Goal: Check status: Check status

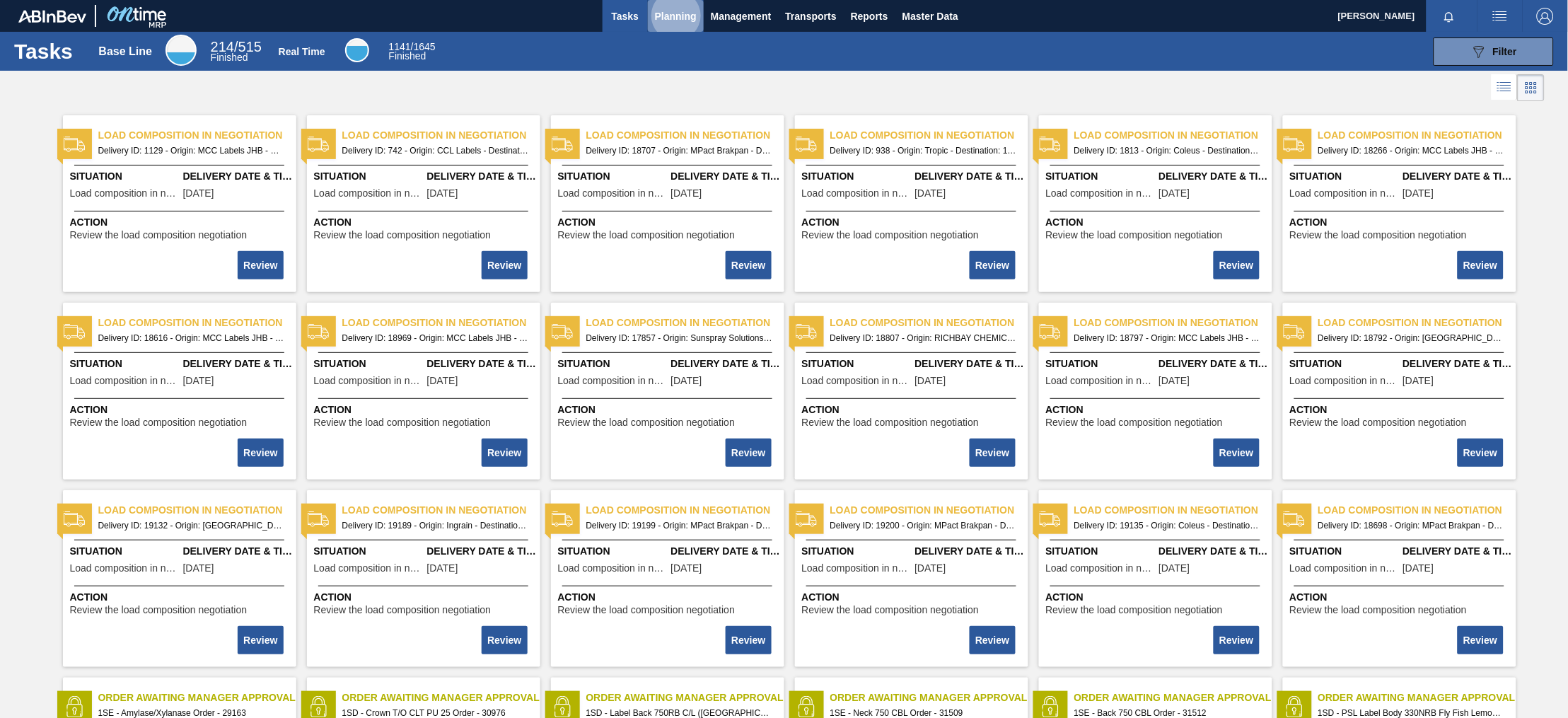
click at [685, 15] on span "Planning" at bounding box center [675, 16] width 42 height 17
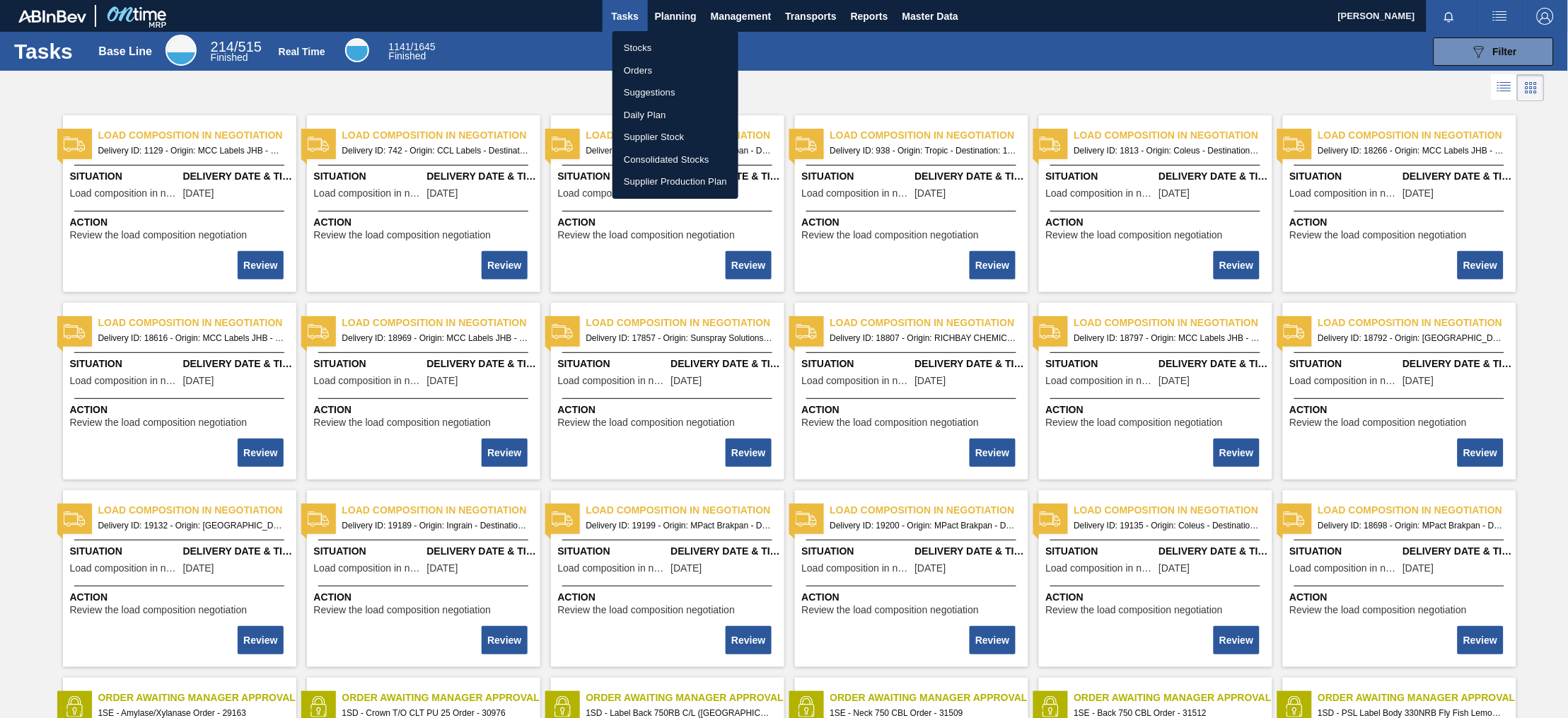
click at [643, 53] on li "Stocks" at bounding box center [675, 48] width 126 height 22
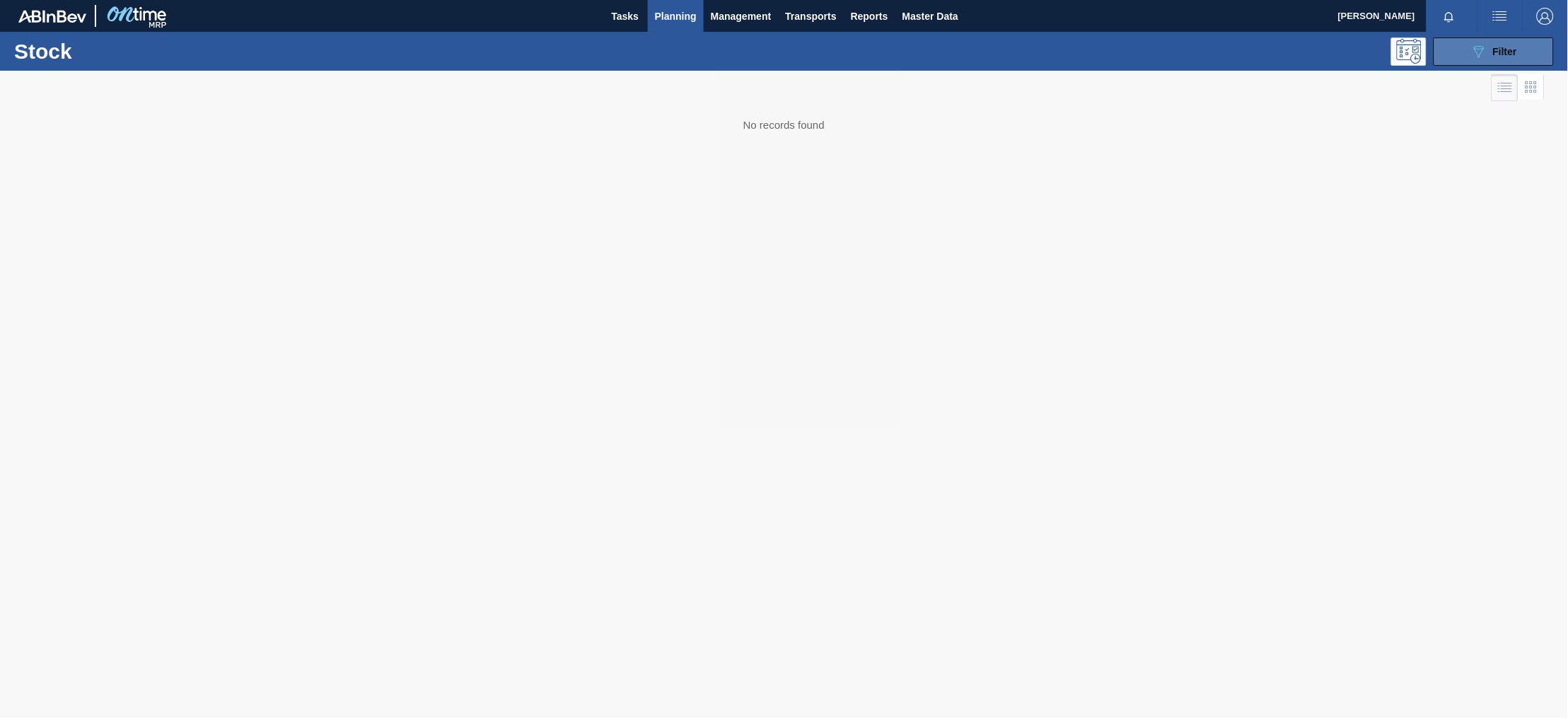
click at [1494, 41] on button "089F7B8B-B2A5-4AFE-B5C0-19BA573D28AC Filter" at bounding box center [1493, 51] width 120 height 28
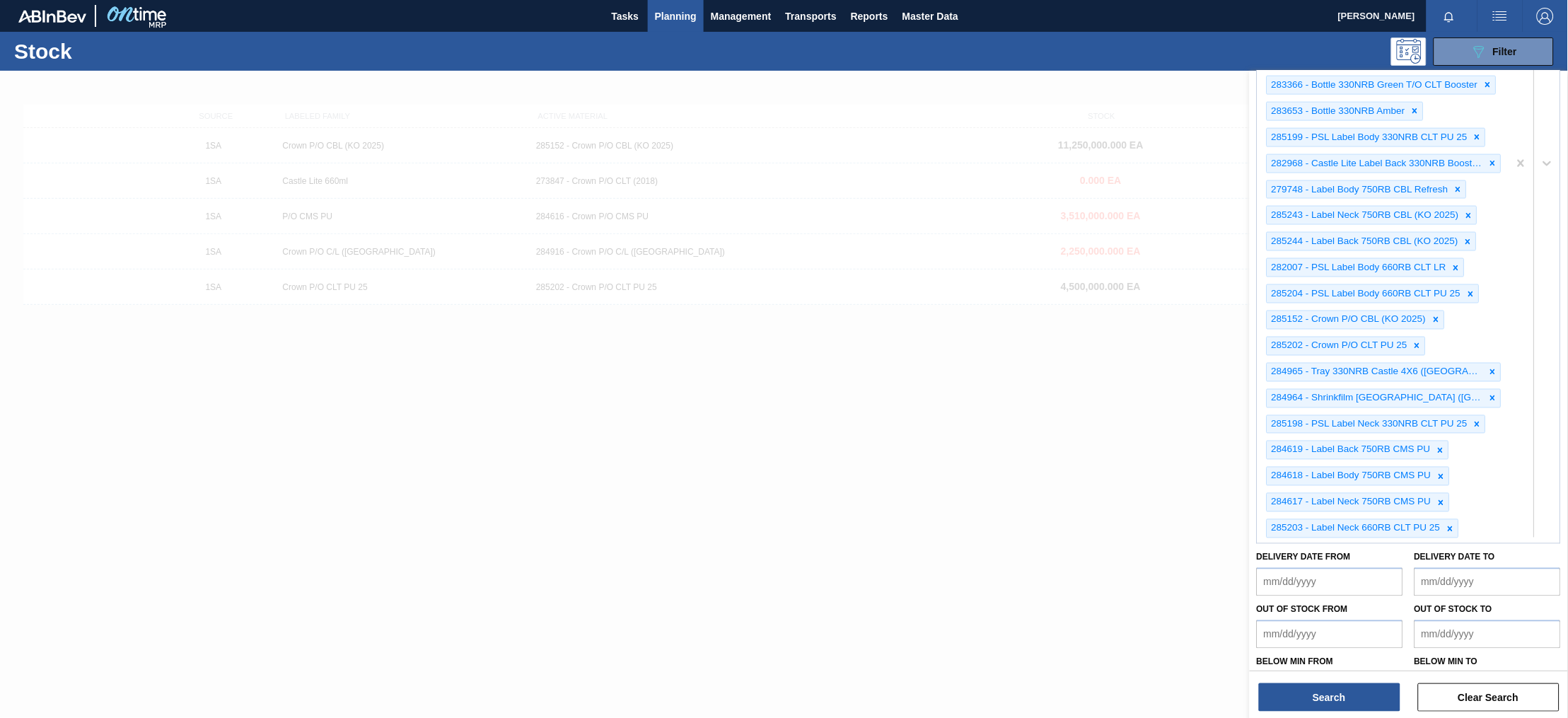
scroll to position [696, 0]
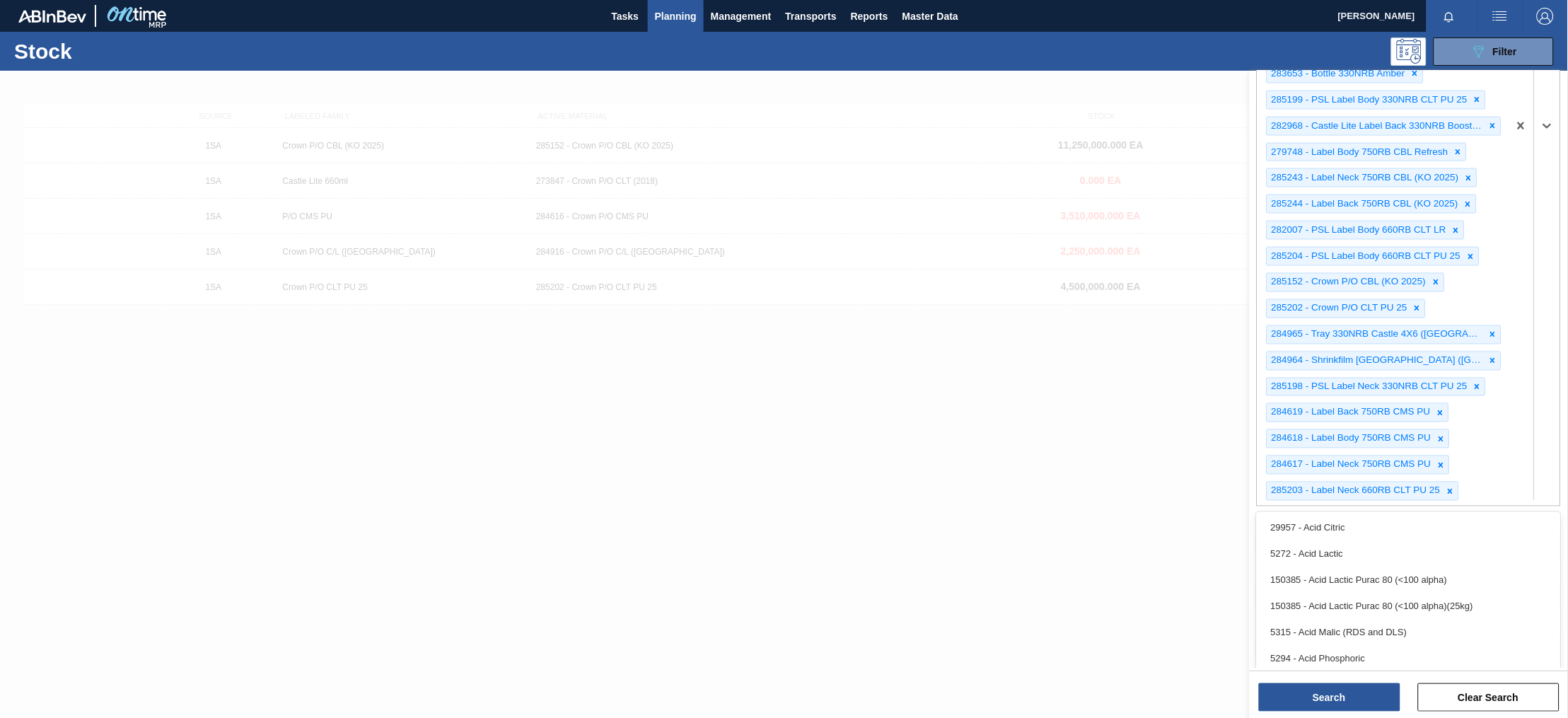
click at [1481, 490] on div "273847 - Crown P/O CLT (2018) 284916 - Crown P/O C/L ([GEOGRAPHIC_DATA]) 284616…" at bounding box center [1383, 126] width 251 height 760
type Material "75876"
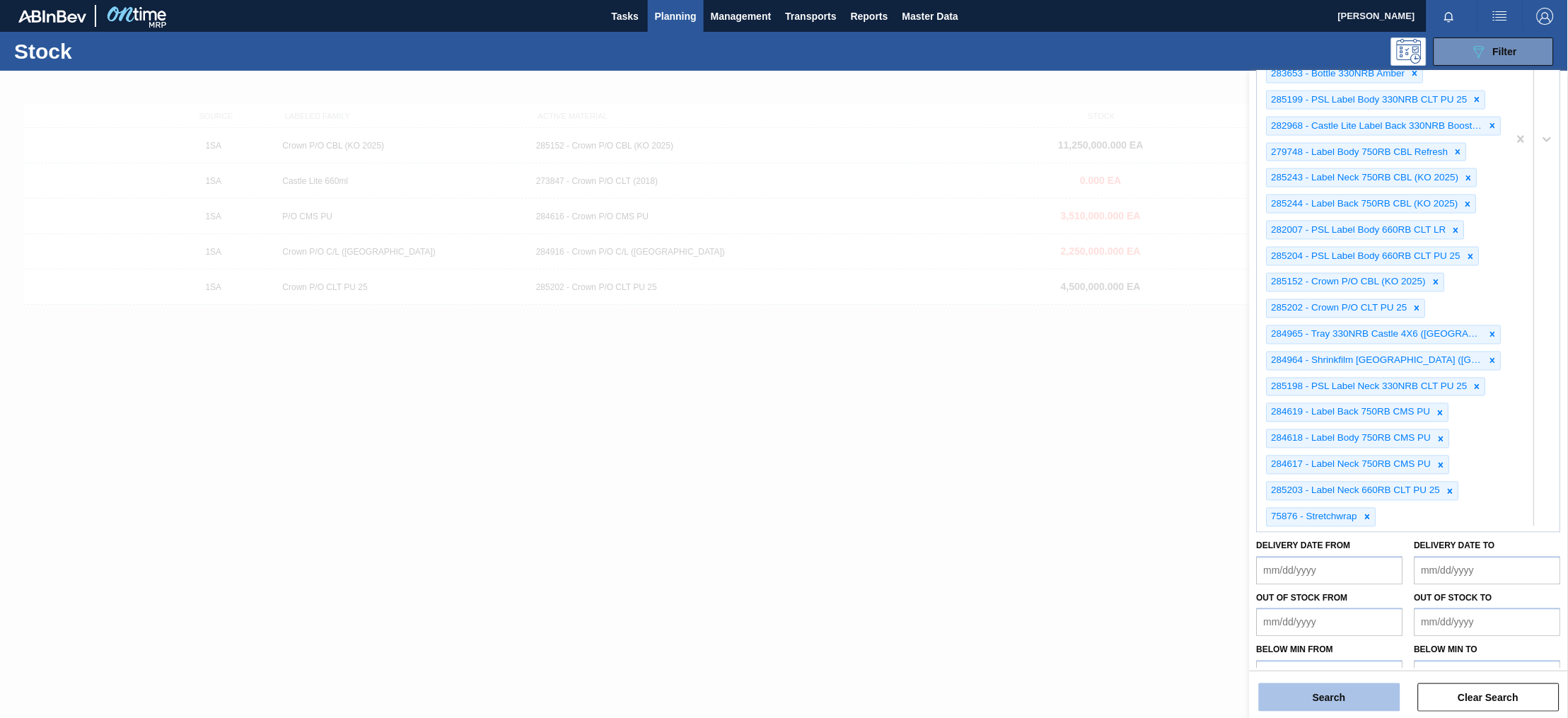
click at [1343, 691] on button "Search" at bounding box center [1329, 697] width 141 height 28
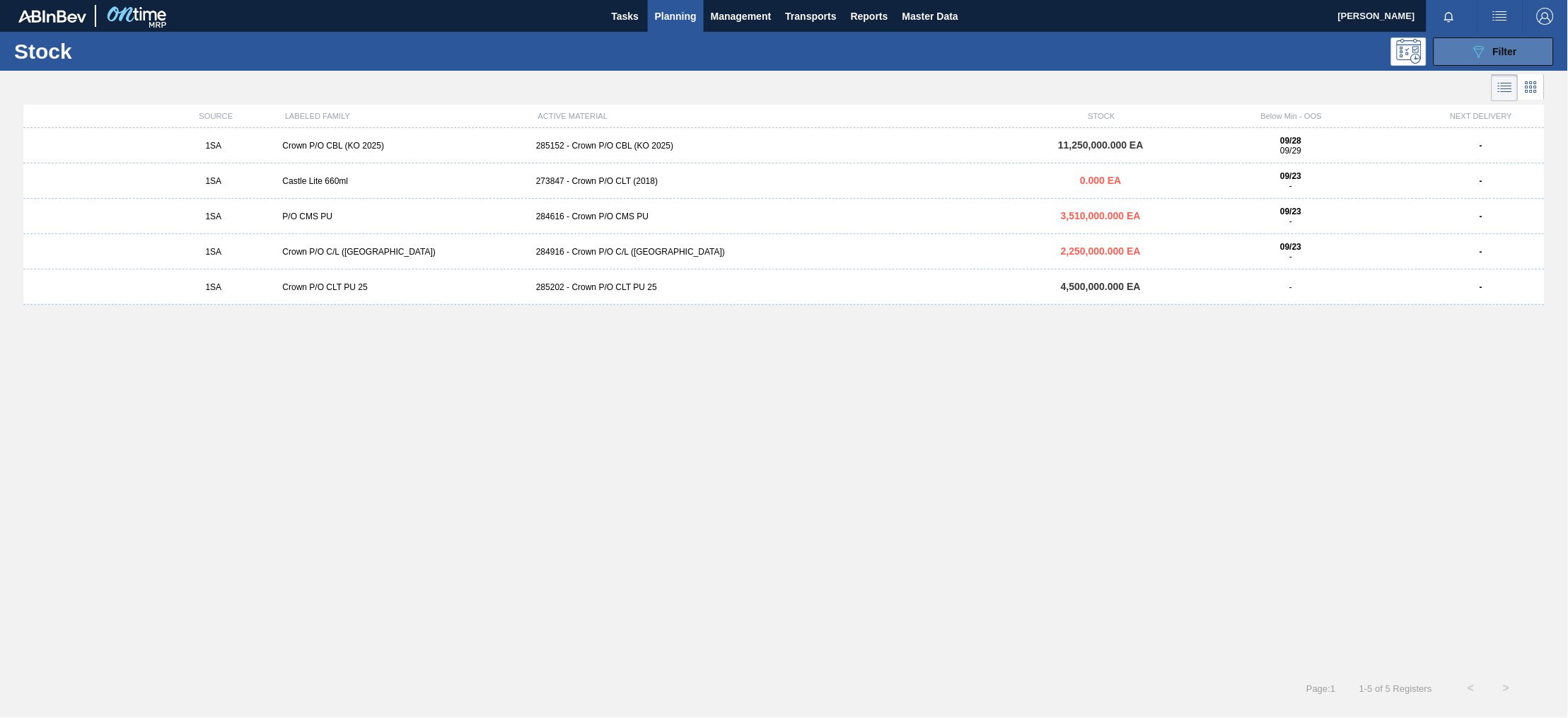
click at [1484, 52] on icon "089F7B8B-B2A5-4AFE-B5C0-19BA573D28AC" at bounding box center [1479, 51] width 17 height 17
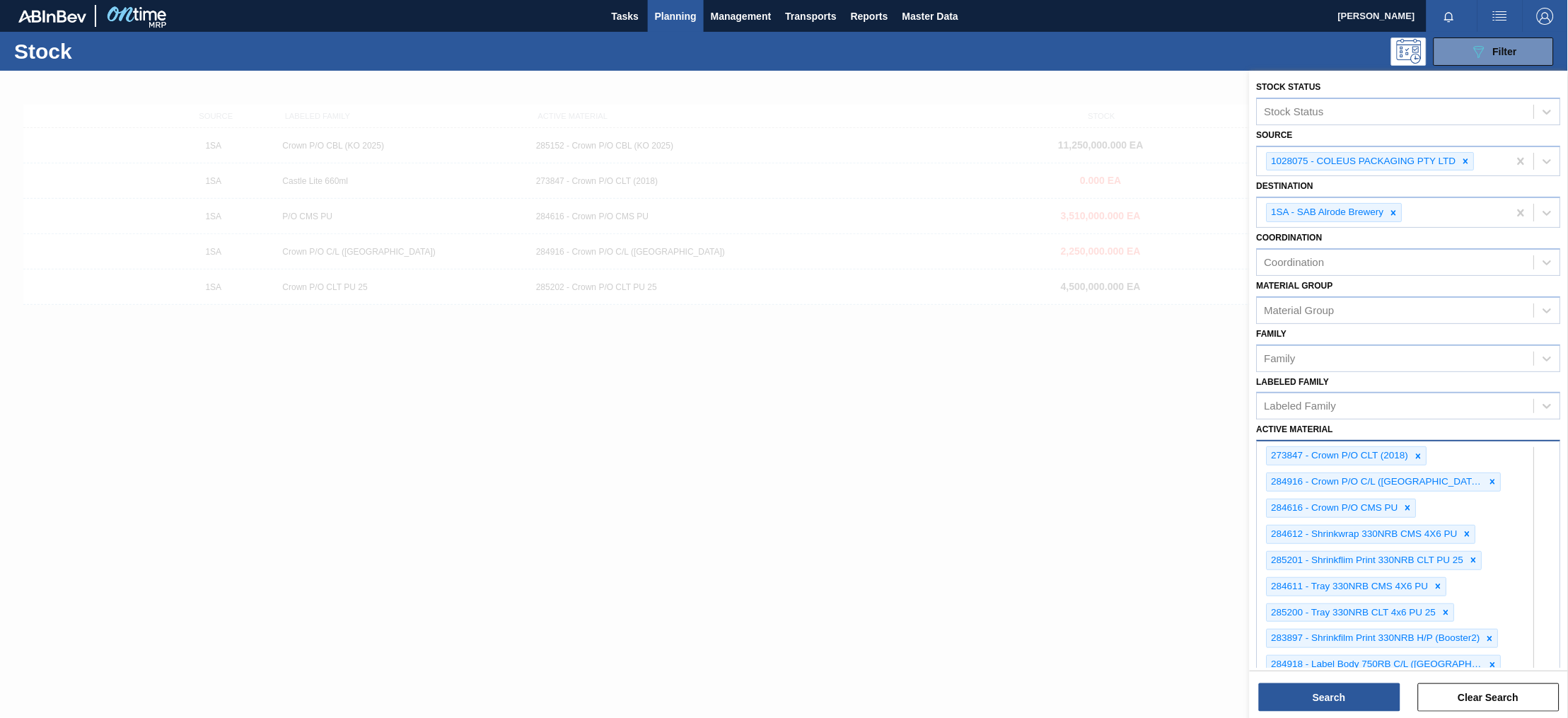
scroll to position [0, 0]
click at [1474, 161] on div "1028075 - COLEUS PACKAGING PTY LTD" at bounding box center [1371, 162] width 208 height 19
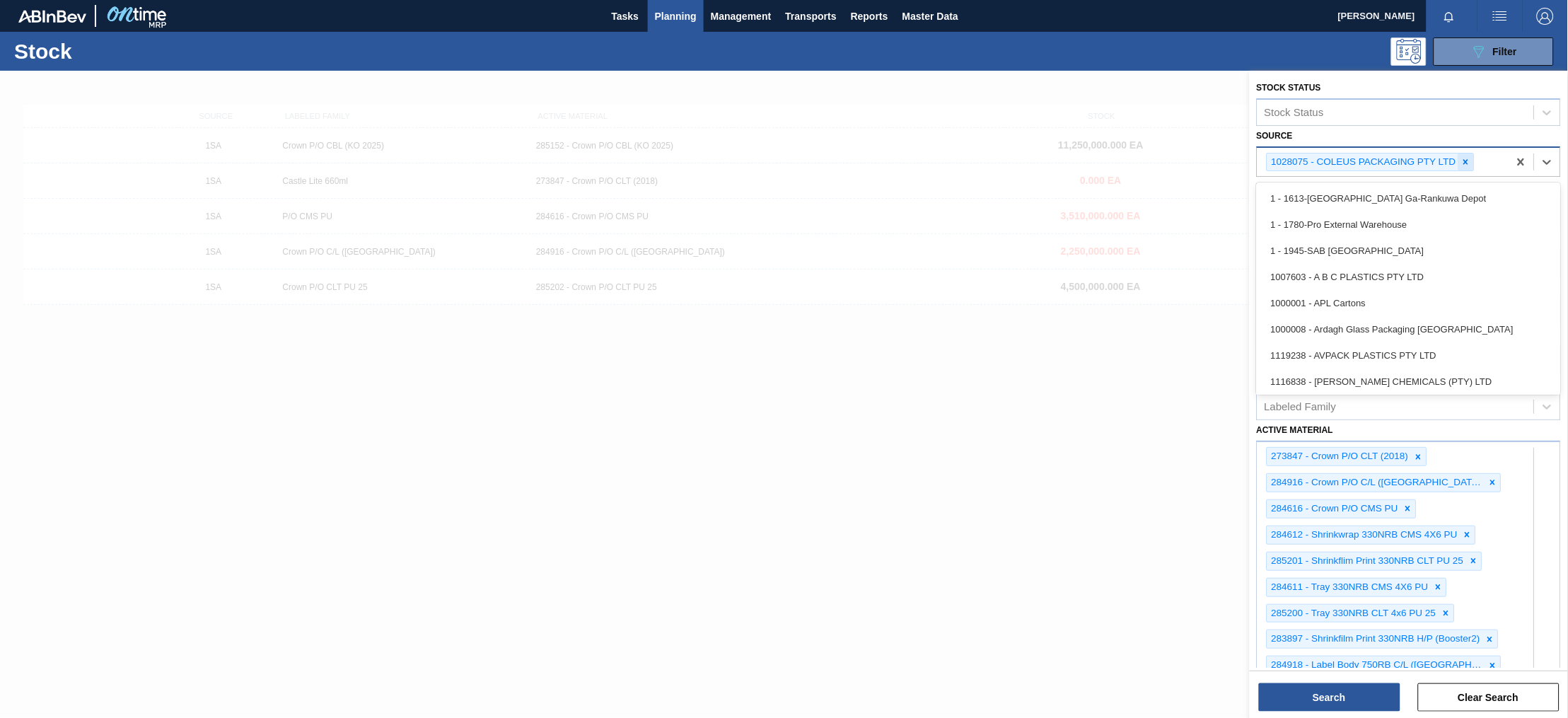
click at [1468, 160] on icon at bounding box center [1467, 162] width 10 height 10
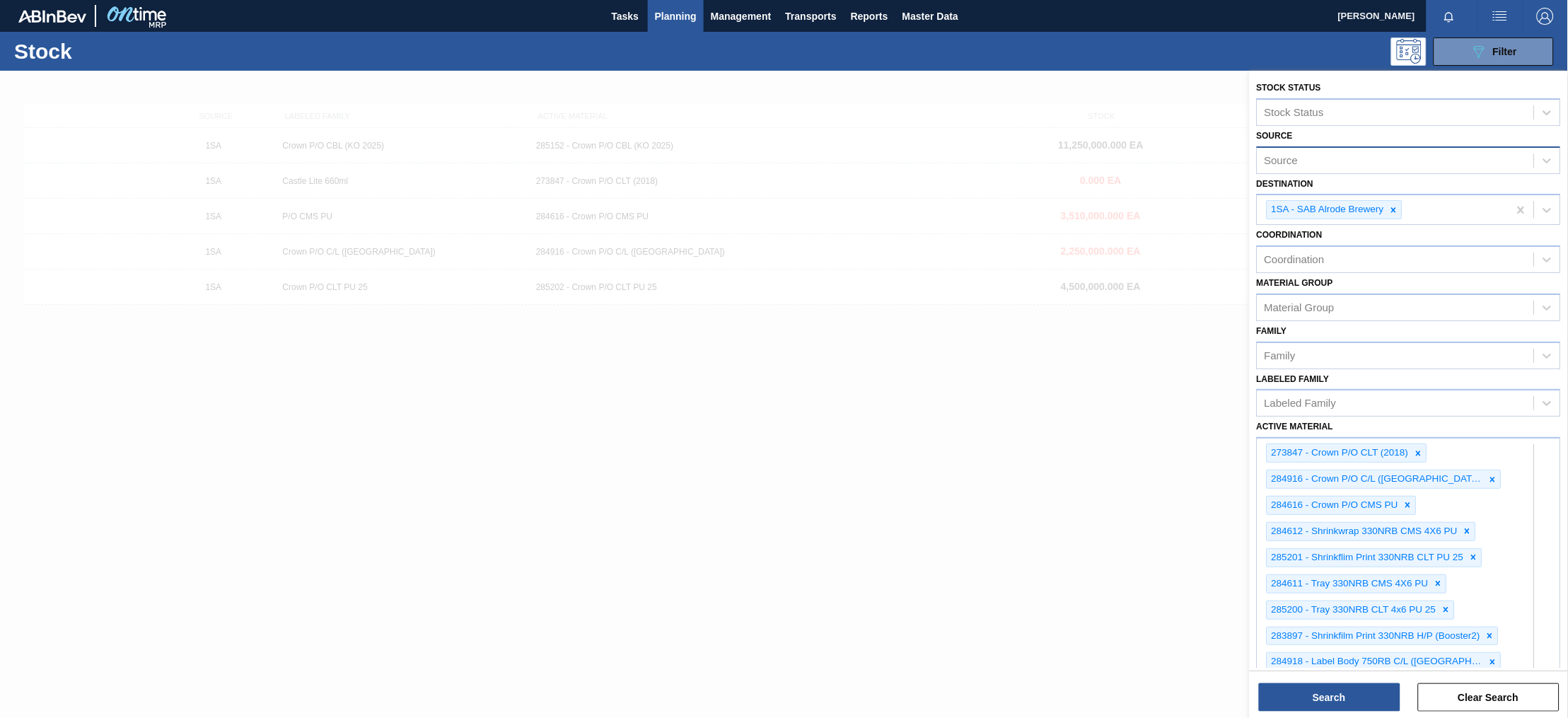
click at [1157, 469] on div at bounding box center [784, 430] width 1568 height 718
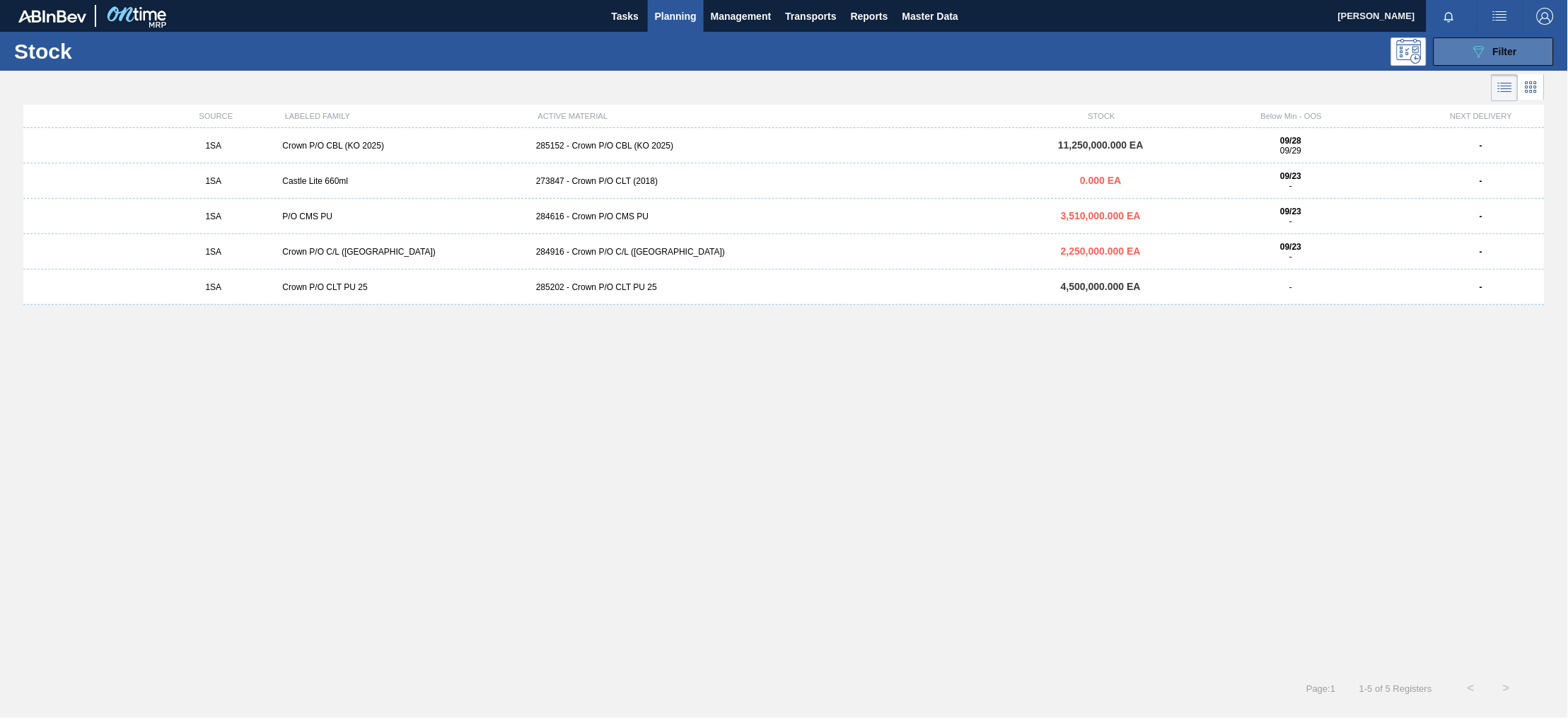
click at [1490, 46] on div "089F7B8B-B2A5-4AFE-B5C0-19BA573D28AC Filter" at bounding box center [1493, 51] width 46 height 17
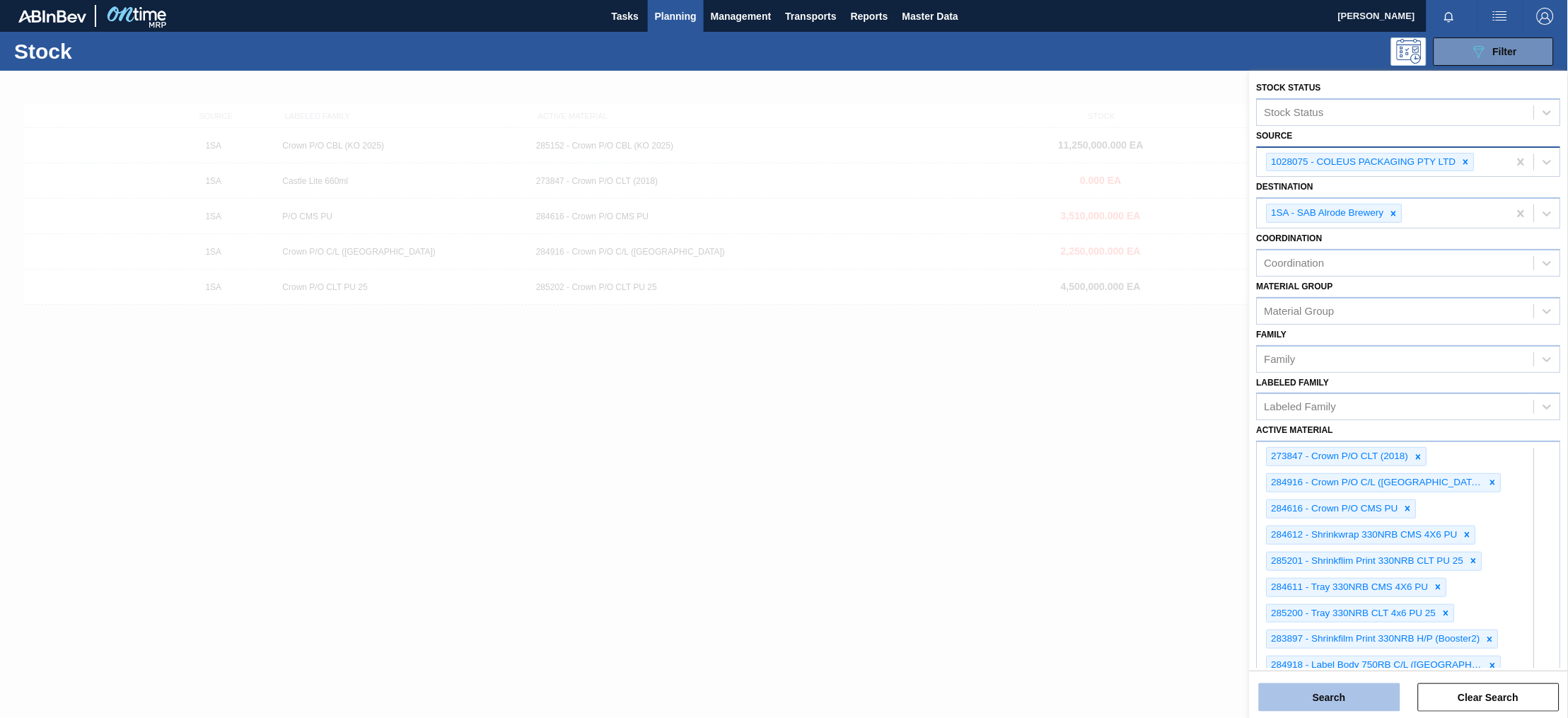
click at [1327, 688] on button "Search" at bounding box center [1329, 697] width 141 height 28
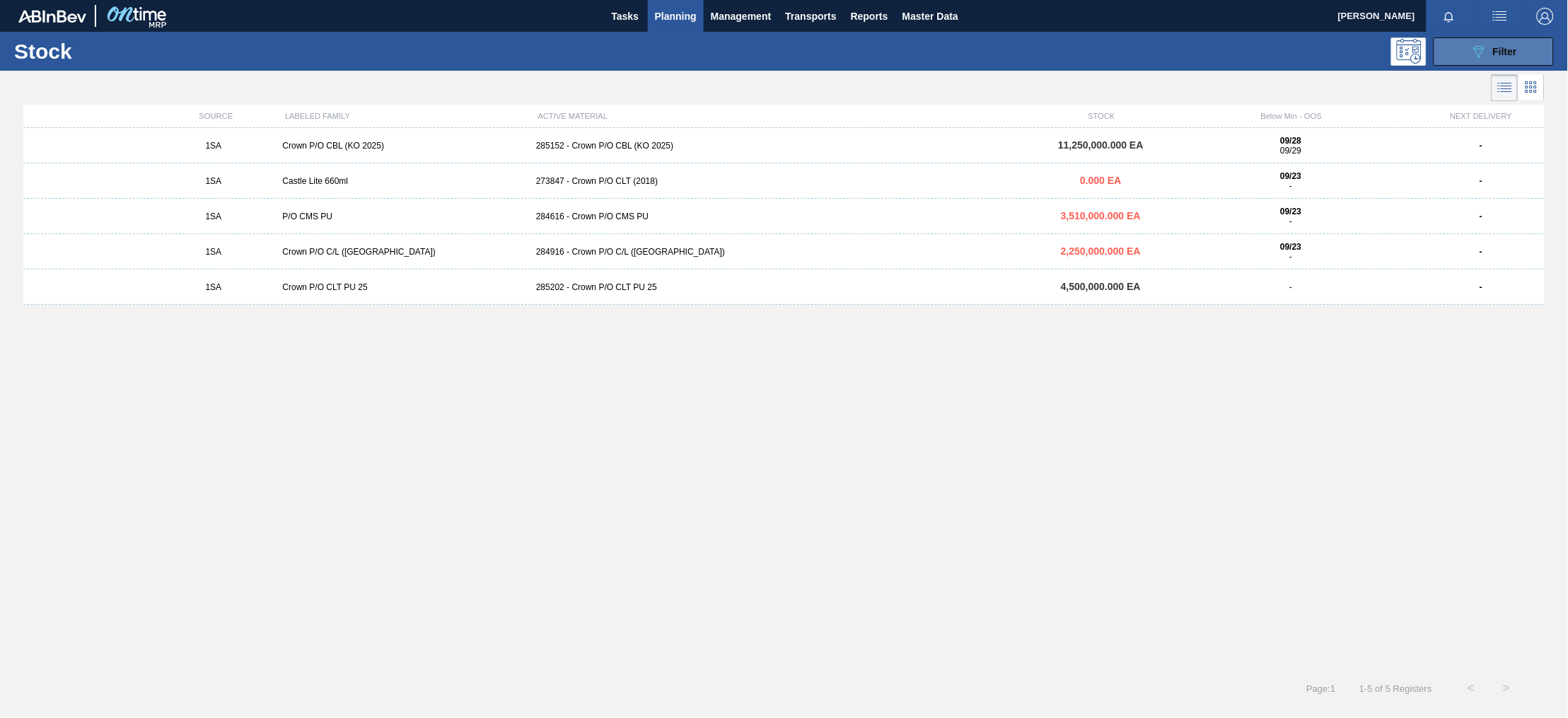
click at [1513, 47] on span "Filter" at bounding box center [1505, 51] width 24 height 11
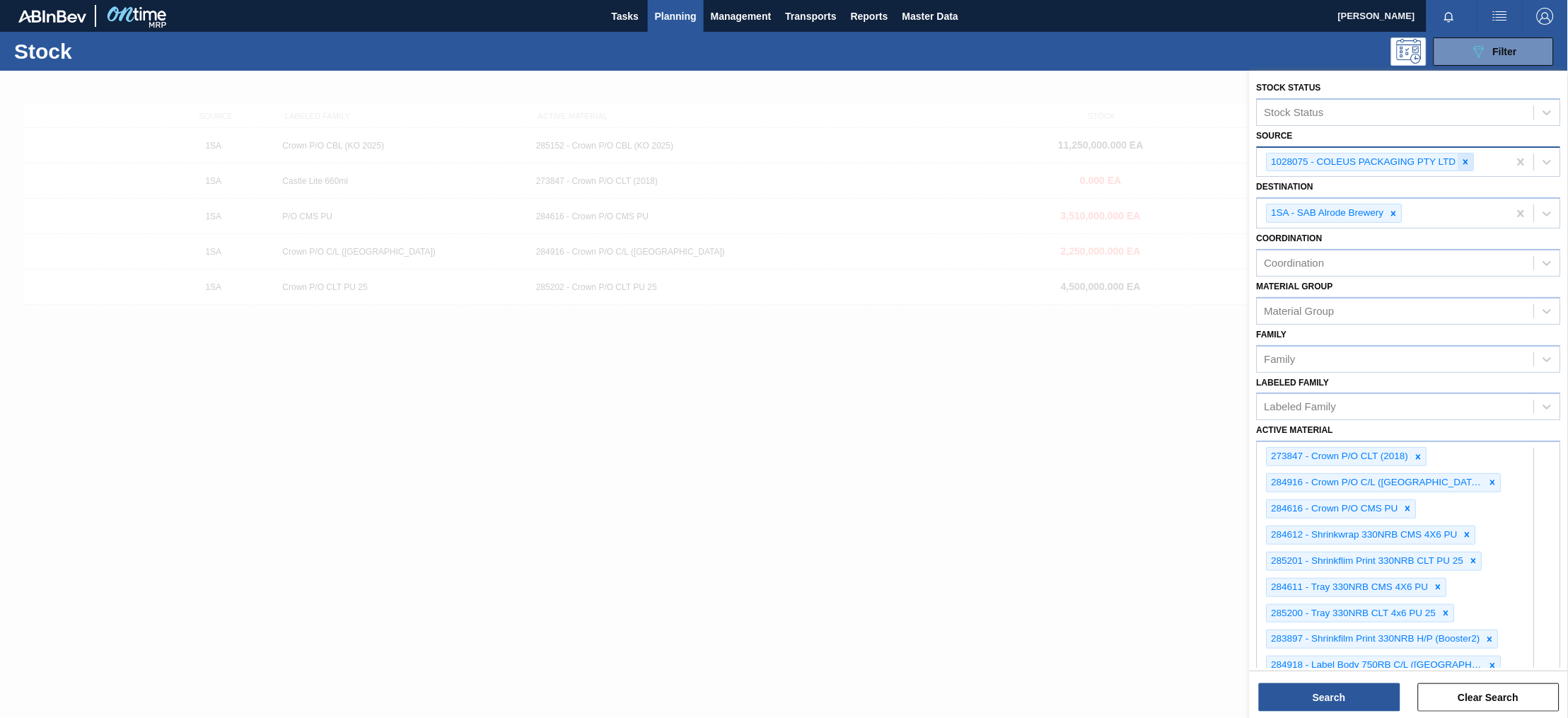
click at [1466, 160] on icon at bounding box center [1467, 162] width 5 height 5
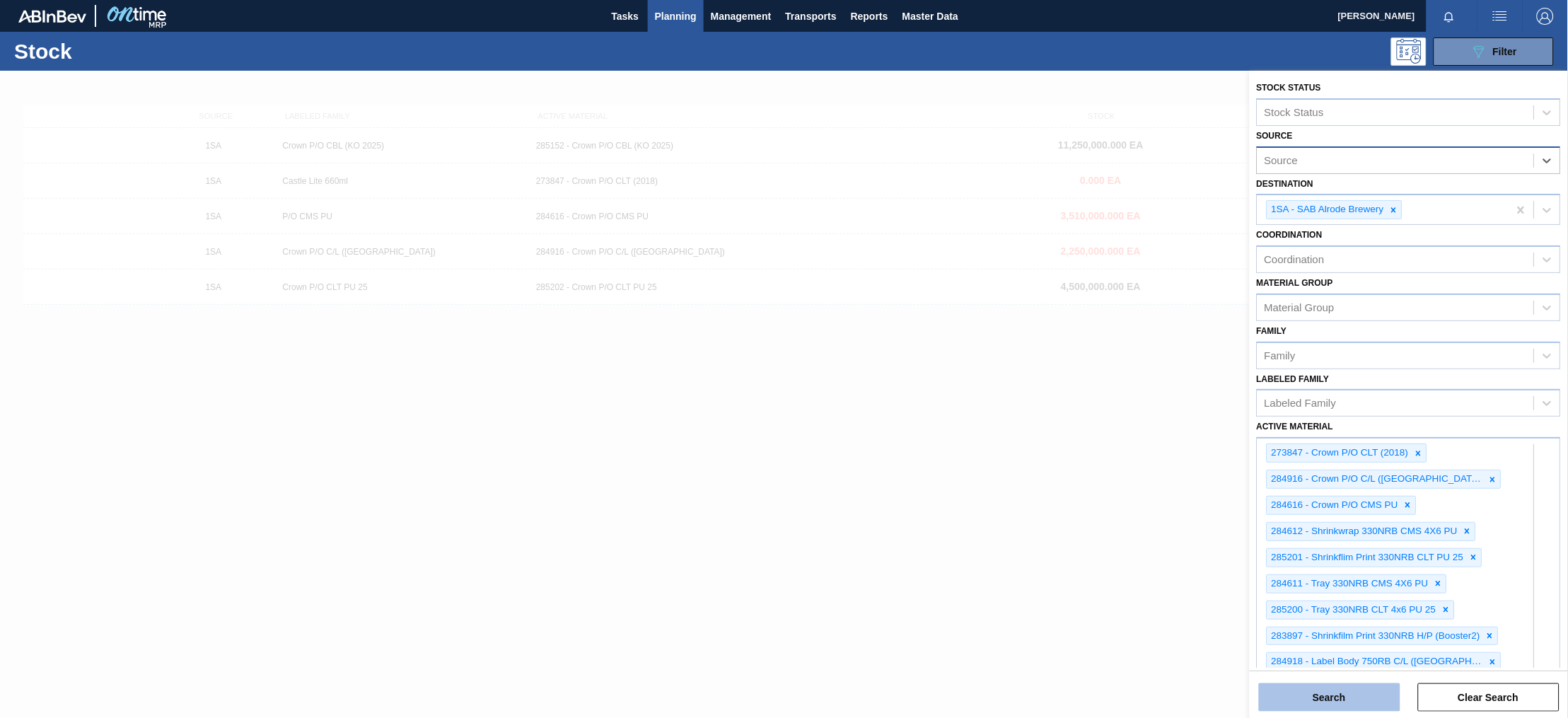
click at [1316, 691] on button "Search" at bounding box center [1329, 697] width 141 height 28
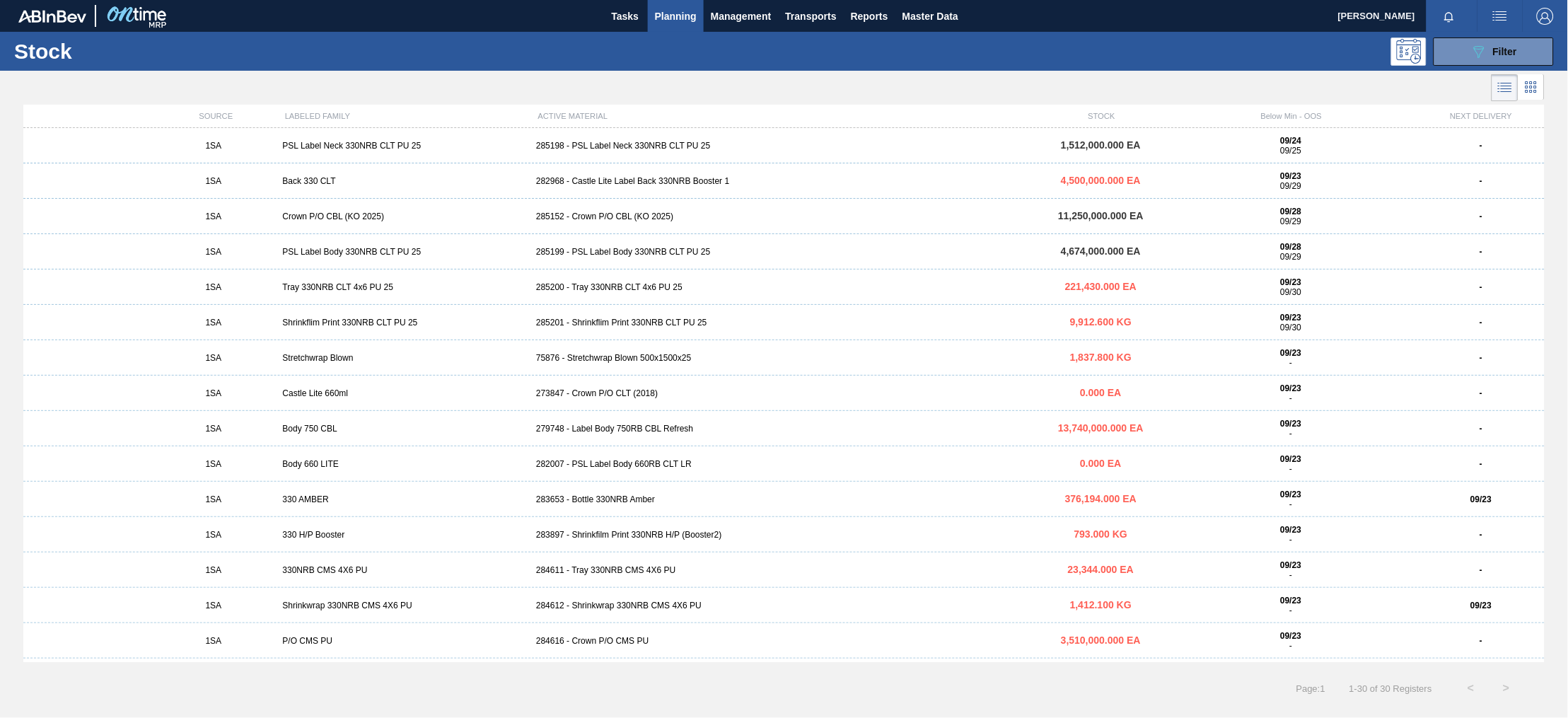
click at [636, 361] on div "75876 - Stretchwrap Blown 500x1500x25" at bounding box center [784, 358] width 507 height 10
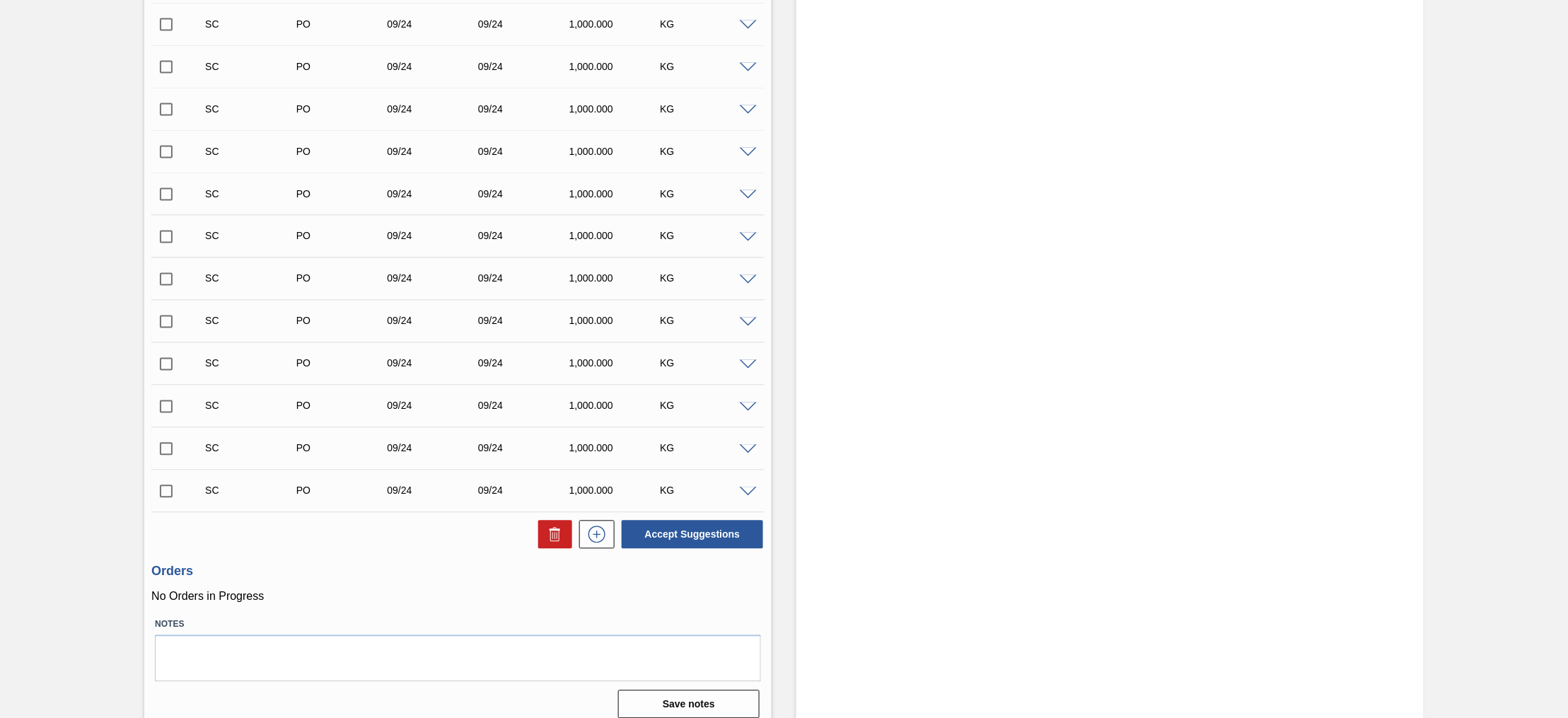
scroll to position [2462, 0]
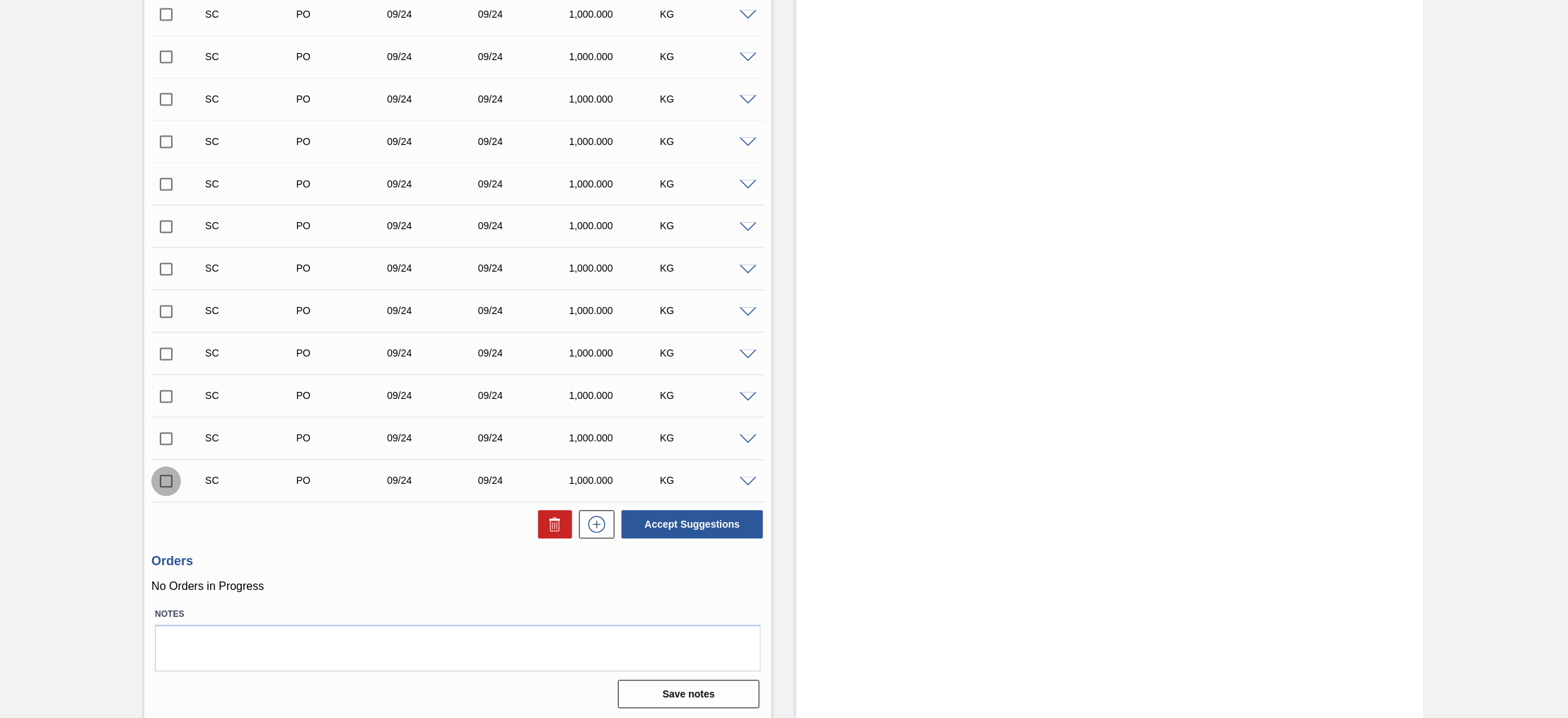
click at [165, 484] on input "checkbox" at bounding box center [166, 482] width 30 height 30
click at [703, 533] on button "Accept Suggestions" at bounding box center [692, 524] width 141 height 28
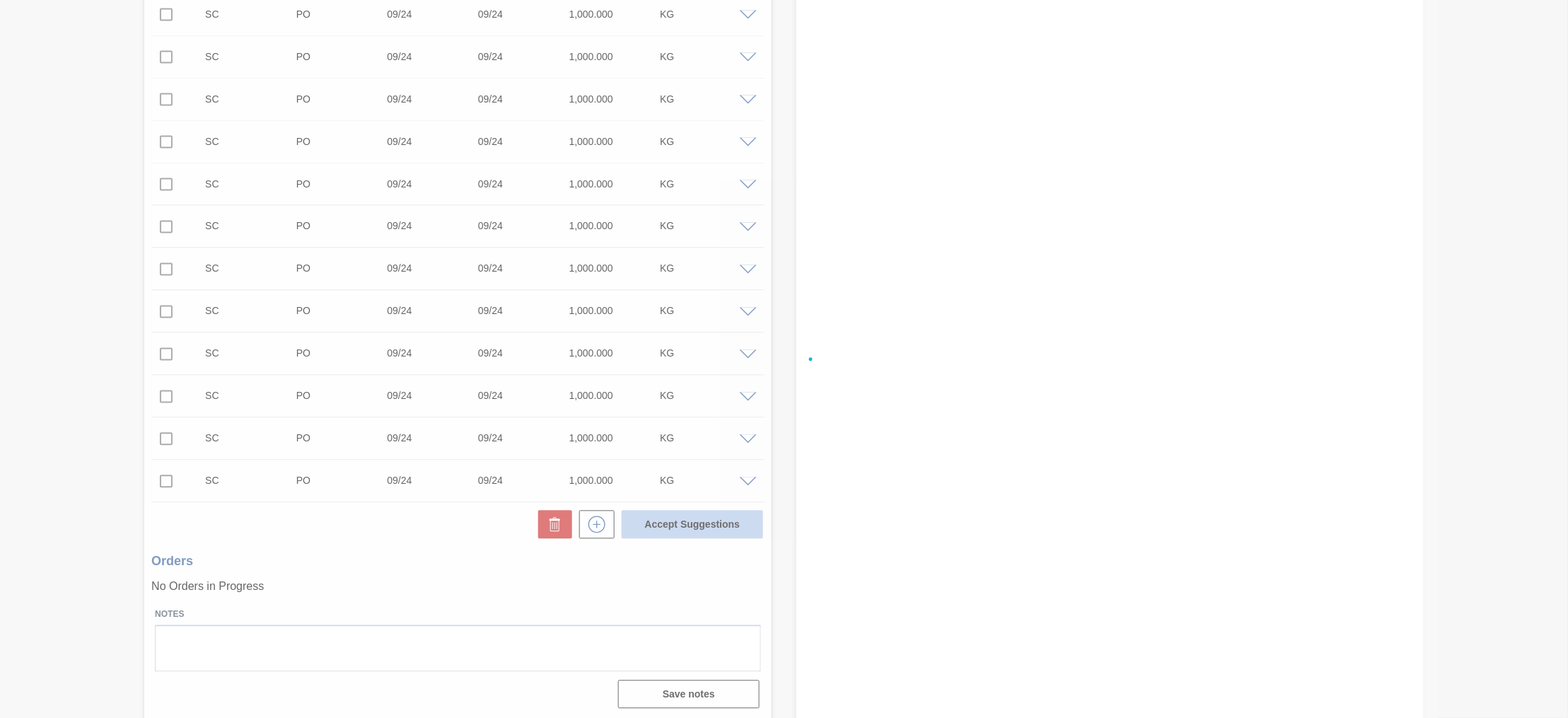
checkbox input "false"
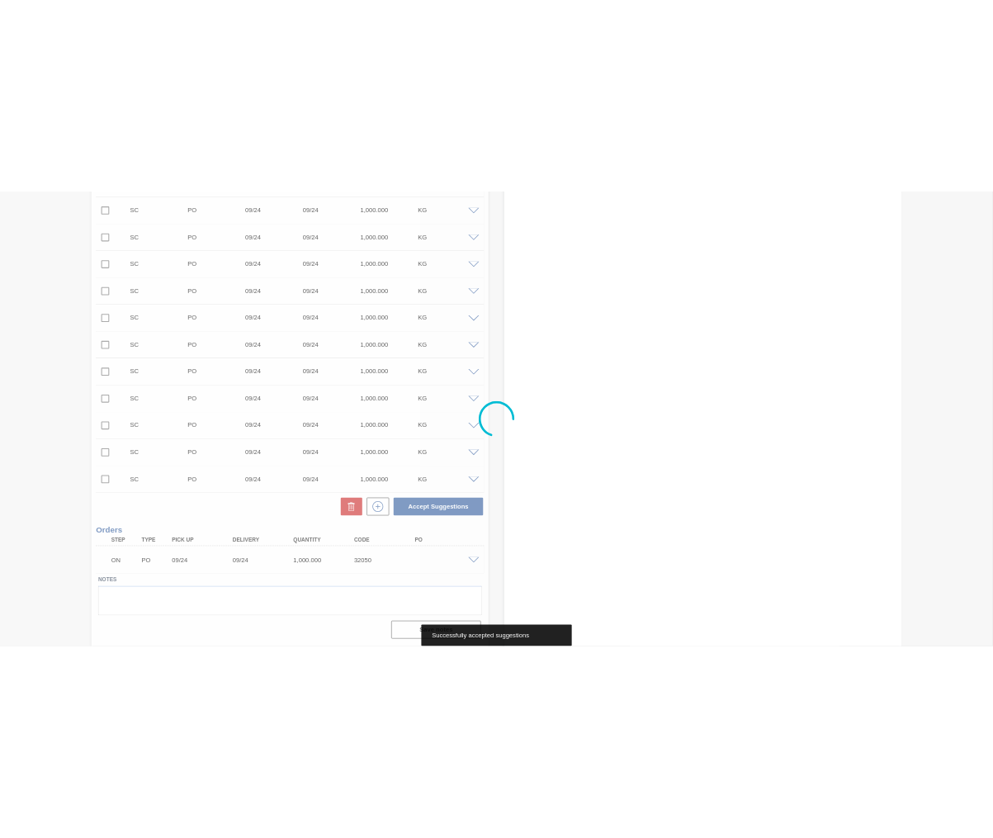
scroll to position [2852, 0]
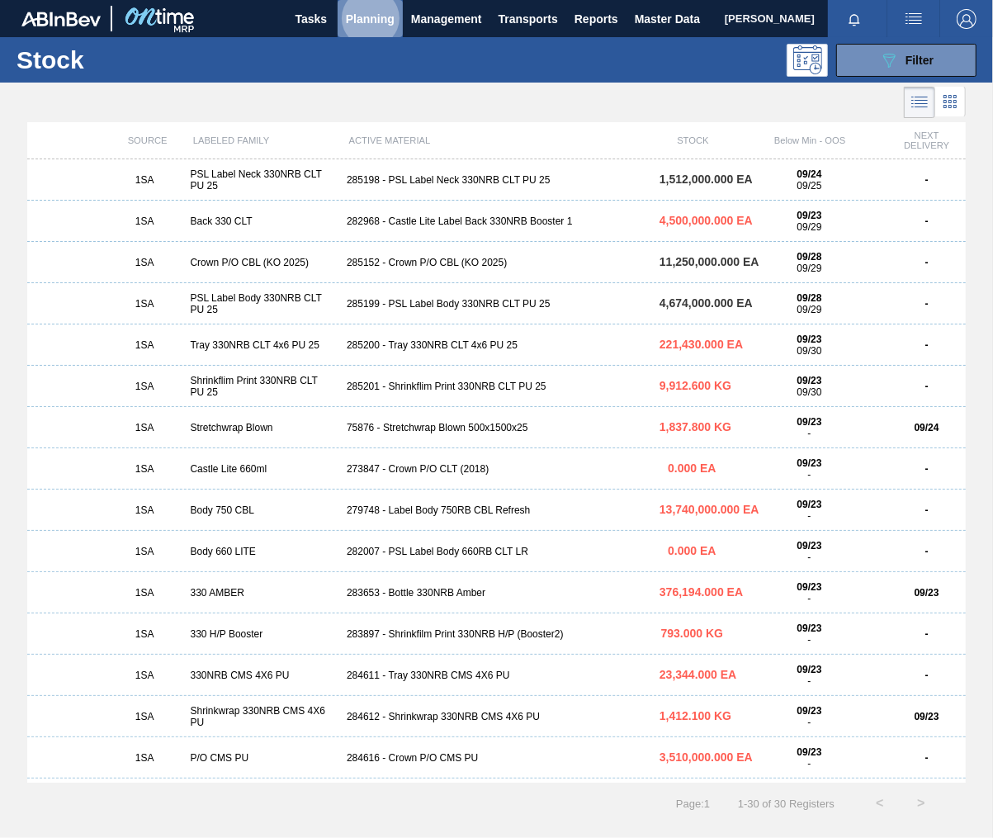
click at [384, 13] on span "Planning" at bounding box center [370, 19] width 49 height 20
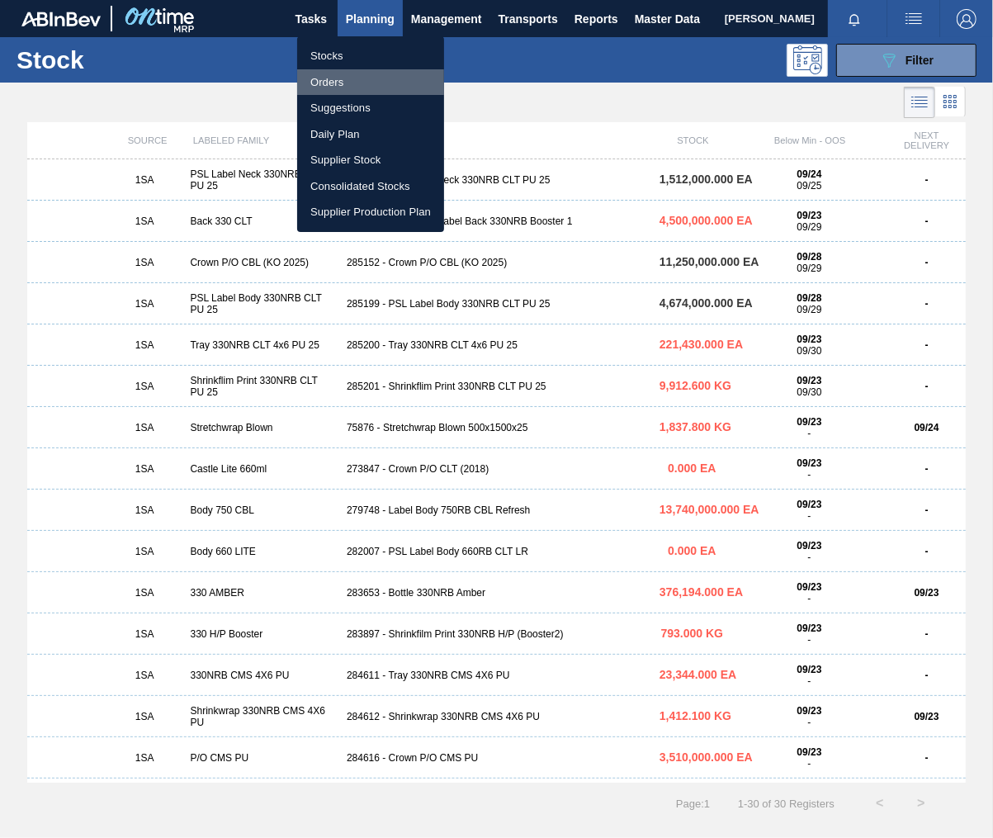
click at [334, 82] on li "Orders" at bounding box center [370, 82] width 147 height 26
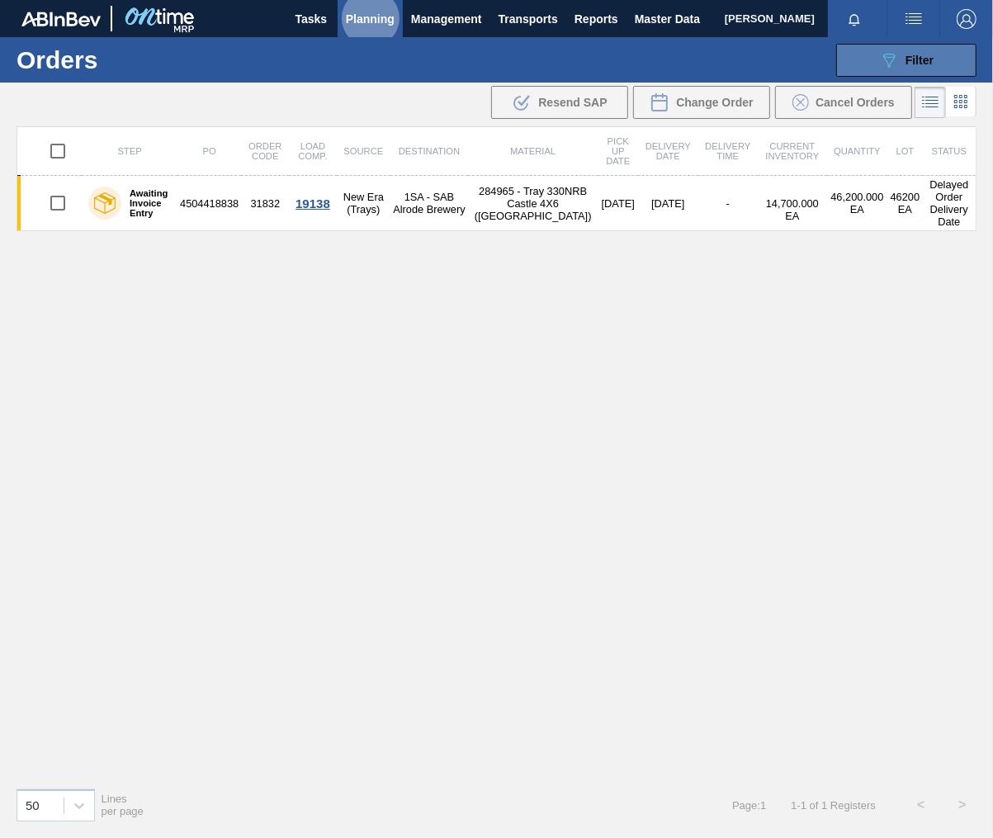
click at [916, 54] on span "Filter" at bounding box center [920, 60] width 28 height 13
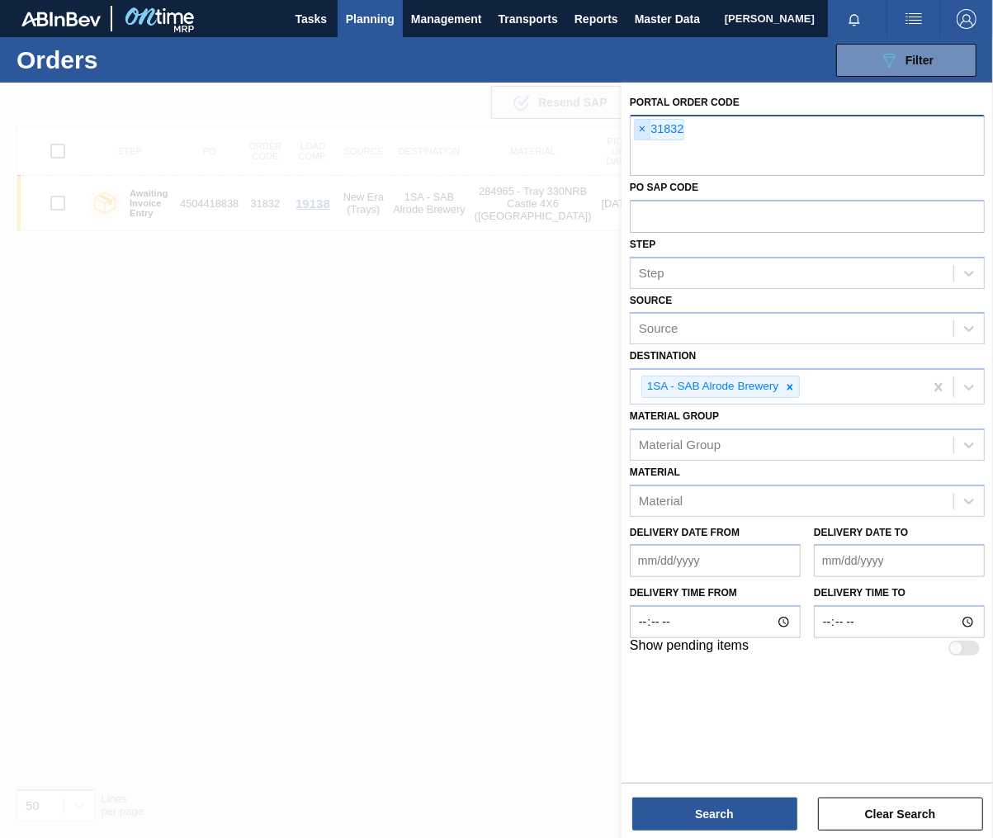
click at [644, 128] on span "×" at bounding box center [643, 130] width 16 height 20
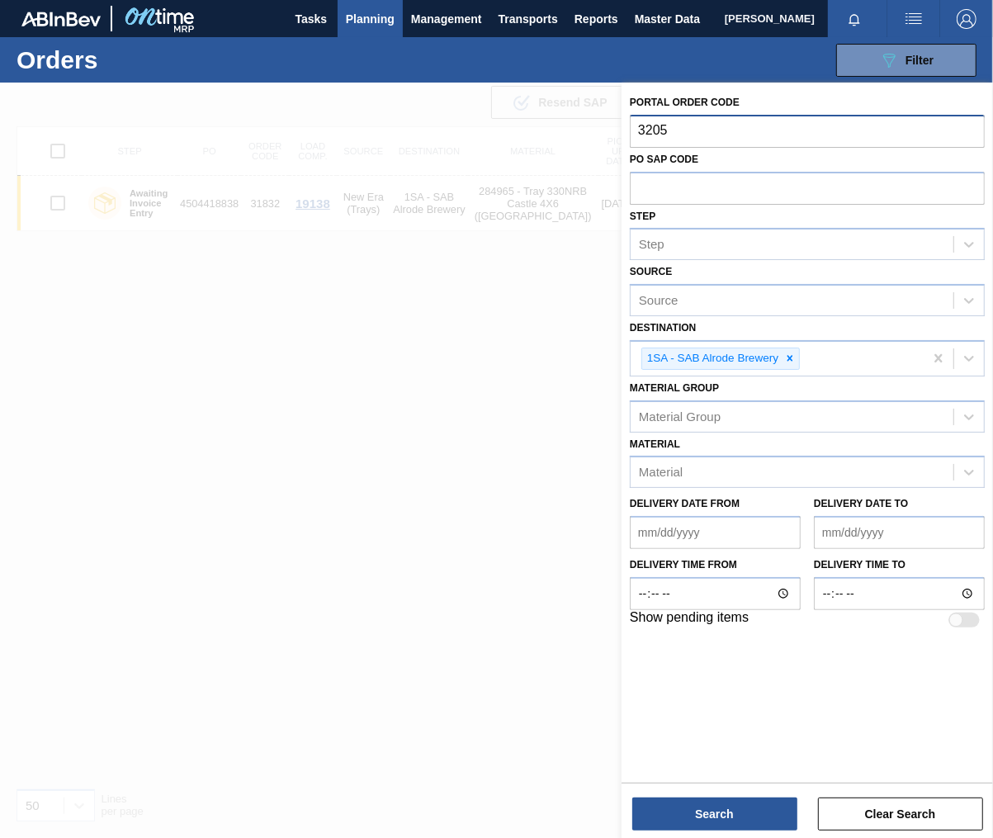
type input "32050"
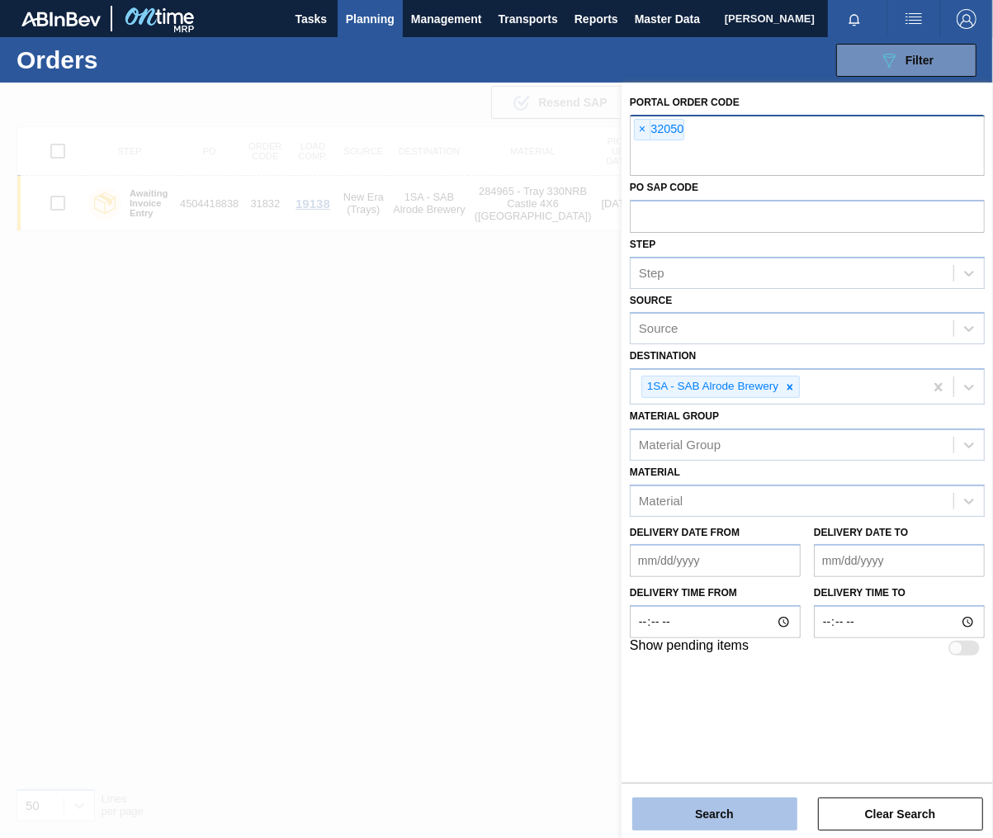
click at [741, 815] on button "Search" at bounding box center [714, 813] width 165 height 33
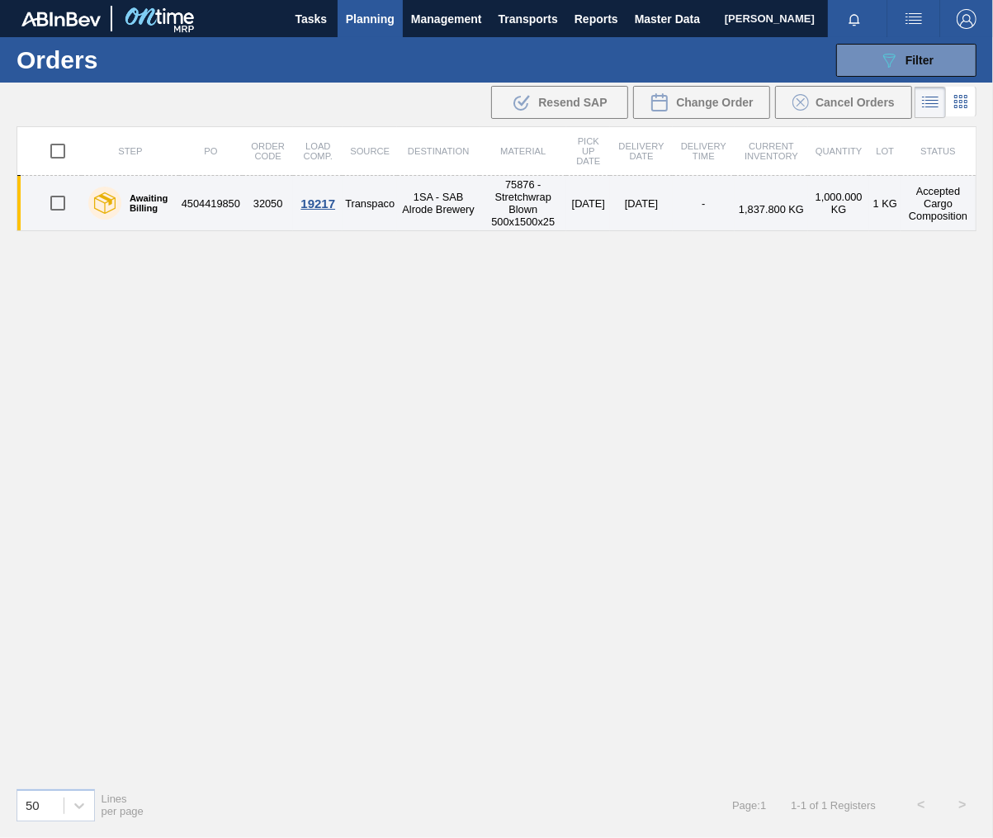
click at [315, 204] on div "19217" at bounding box center [318, 203] width 45 height 14
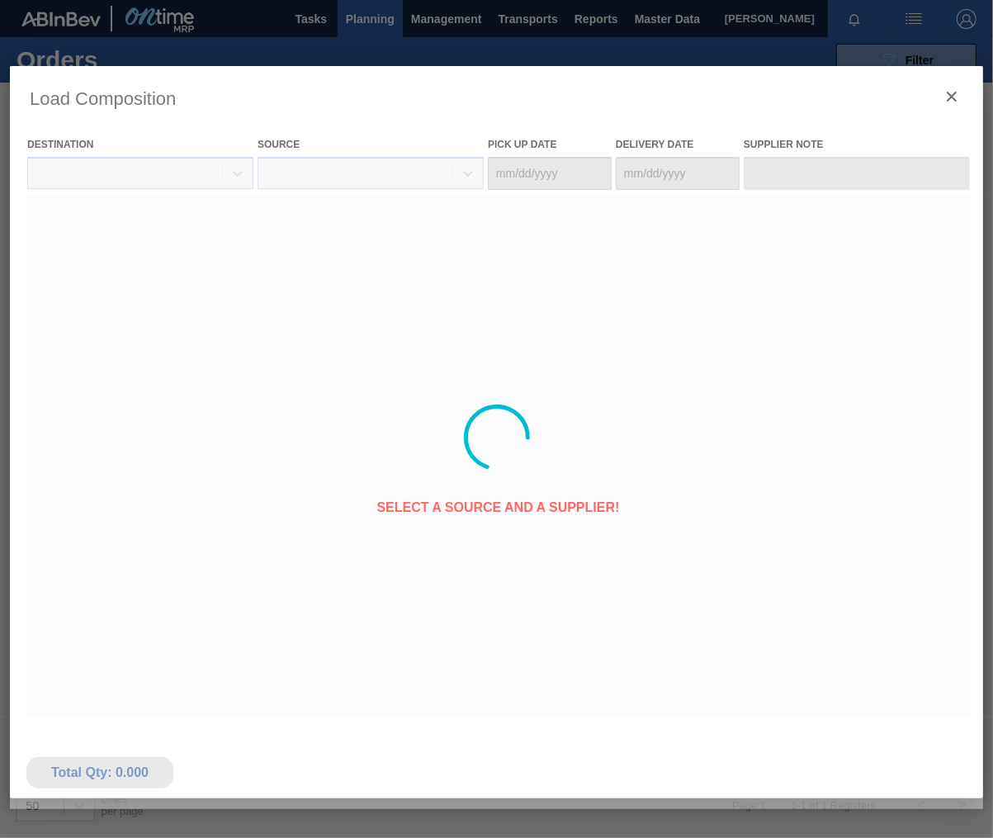
type Date "[DATE]"
